Goal: Answer question/provide support

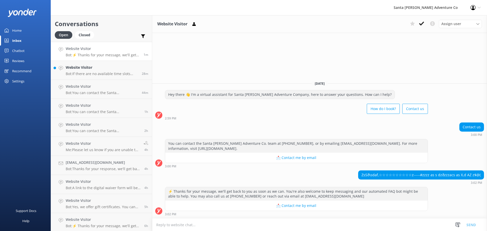
click at [86, 73] on p "Bot: If there are no available time slots showing online, the trip is likely fu…" at bounding box center [102, 74] width 72 height 5
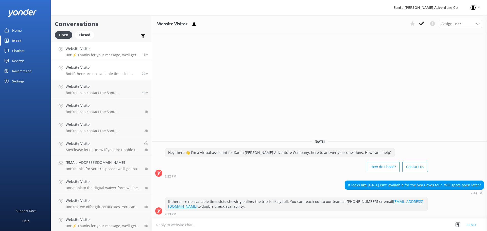
click at [89, 54] on p "Bot: ⚡ Thanks for your message, we'll get back to you as soon as we can. You're…" at bounding box center [103, 55] width 74 height 5
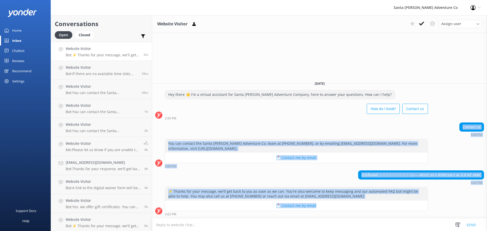
drag, startPoint x: 449, startPoint y: 206, endPoint x: 254, endPoint y: 121, distance: 212.7
click at [254, 121] on div "[DATE] Hey there 👋 I'm a virtual assistant for Santa [PERSON_NAME] Adventure Co…" at bounding box center [319, 147] width 335 height 141
click at [330, 128] on div "Contact us 3:00 PM" at bounding box center [319, 129] width 335 height 14
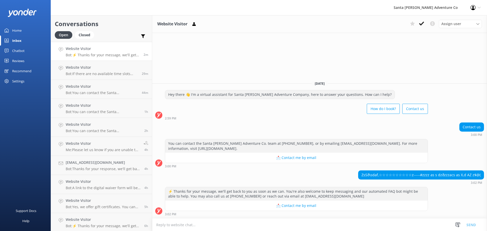
click at [222, 225] on textarea at bounding box center [319, 225] width 335 height 12
drag, startPoint x: 404, startPoint y: 193, endPoint x: 399, endPoint y: 192, distance: 4.7
click at [399, 192] on div "⚡ Thanks for your message, we'll get back to you as soon as we can. You're also…" at bounding box center [296, 193] width 262 height 13
click at [437, 198] on div "⚡ Thanks for your message, we'll get back to you as soon as we can. You're also…" at bounding box center [319, 201] width 335 height 29
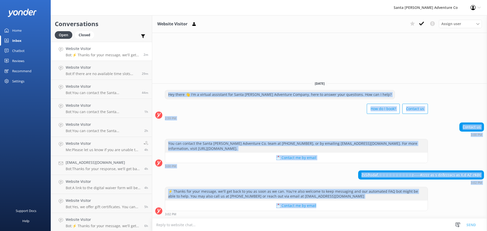
drag, startPoint x: 435, startPoint y: 205, endPoint x: 210, endPoint y: 88, distance: 253.1
click at [210, 88] on div "[DATE] Hey there 👋 I'm a virtual assistant for Santa [PERSON_NAME] Adventure Co…" at bounding box center [319, 147] width 335 height 141
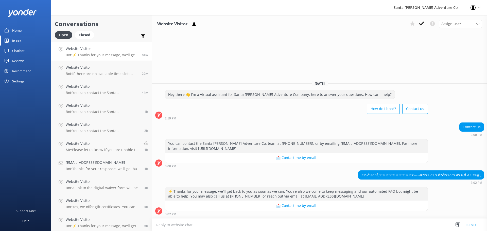
click at [239, 75] on div "Website Visitor Assign user Will [PERSON_NAME] [PERSON_NAME] Let's Go Gabe [DAT…" at bounding box center [319, 123] width 335 height 216
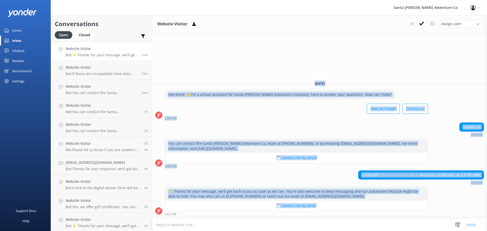
drag, startPoint x: 234, startPoint y: 73, endPoint x: 444, endPoint y: 207, distance: 248.9
click at [444, 207] on div "Website Visitor Assign user Will [PERSON_NAME] [PERSON_NAME] Let's Go Gabe [DAT…" at bounding box center [319, 123] width 335 height 216
click at [444, 207] on div "⚡ Thanks for your message, we'll get back to you as soon as we can. You're also…" at bounding box center [319, 201] width 335 height 29
